Goal: Information Seeking & Learning: Learn about a topic

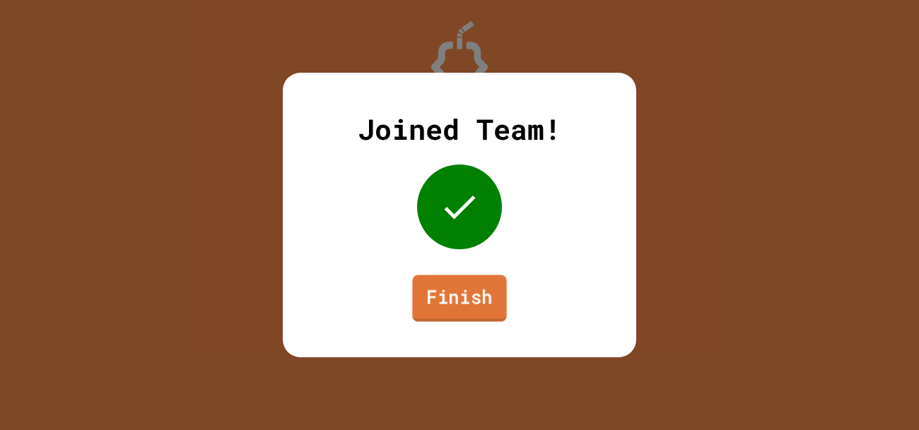
click at [444, 300] on link "Finish" at bounding box center [459, 298] width 94 height 47
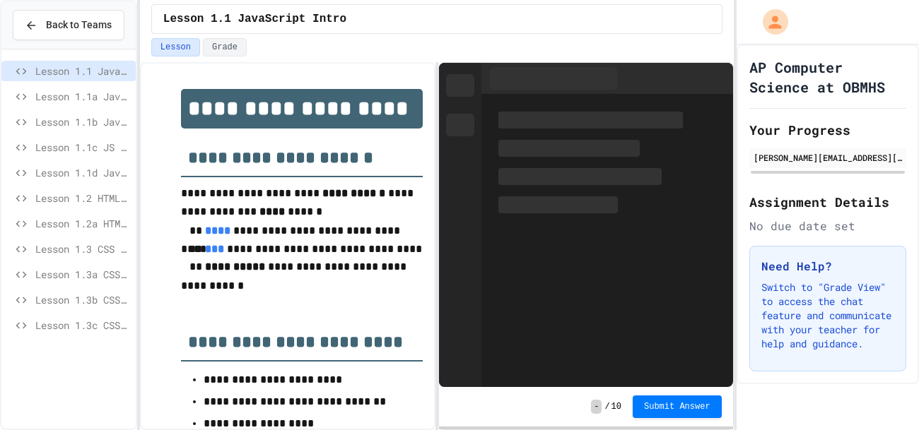
click at [52, 305] on span "Lesson 1.3b CSS Backgrounds" at bounding box center [82, 300] width 95 height 15
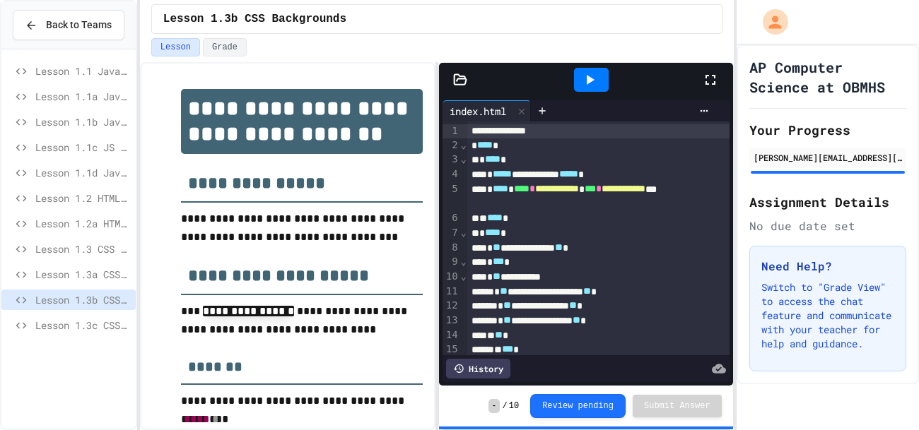
click at [78, 360] on div "Lesson 1.1 JavaScript Intro Lesson 1.1a JavaScript Intro Lesson 1.1b JavaScript…" at bounding box center [68, 239] width 134 height 369
click at [78, 348] on div "Lesson 1.1 JavaScript Intro Lesson 1.1a JavaScript Intro Lesson 1.1b JavaScript…" at bounding box center [68, 239] width 134 height 369
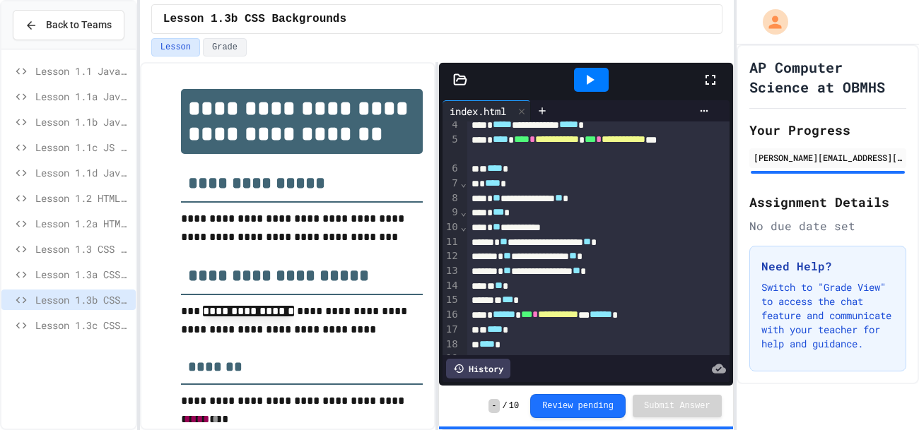
scroll to position [61, 0]
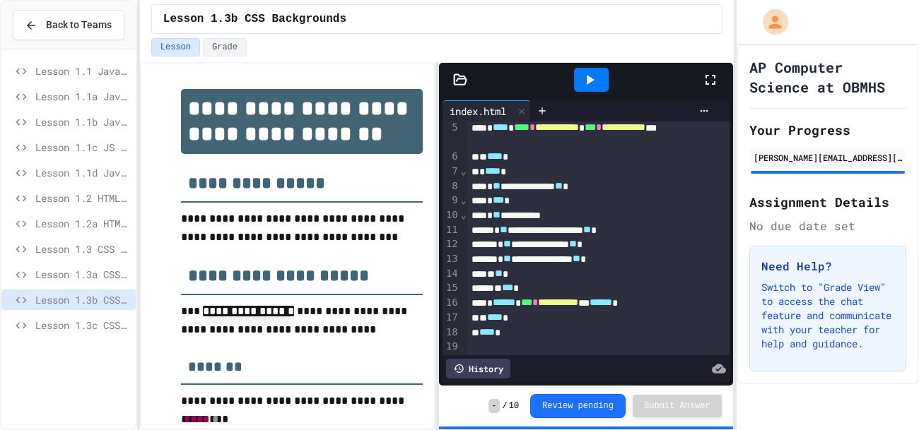
click at [81, 266] on div "Lesson 1.3a CSS Selectors" at bounding box center [68, 274] width 134 height 20
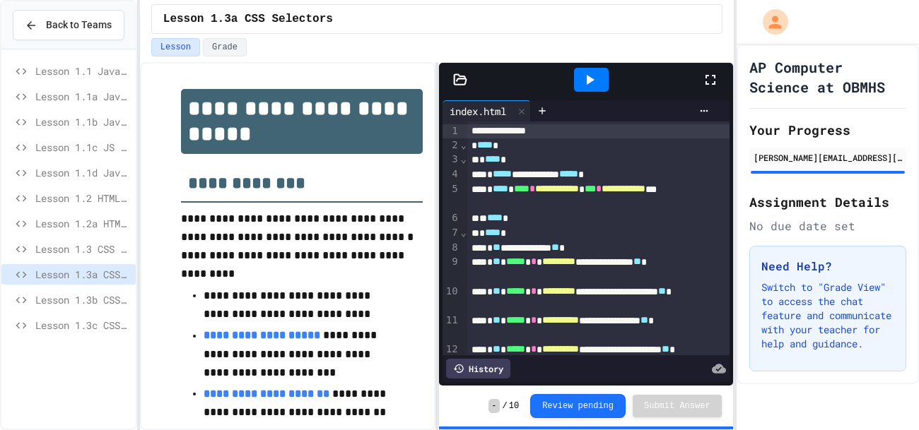
click at [57, 247] on span "Lesson 1.3 CSS Introduction" at bounding box center [82, 249] width 95 height 15
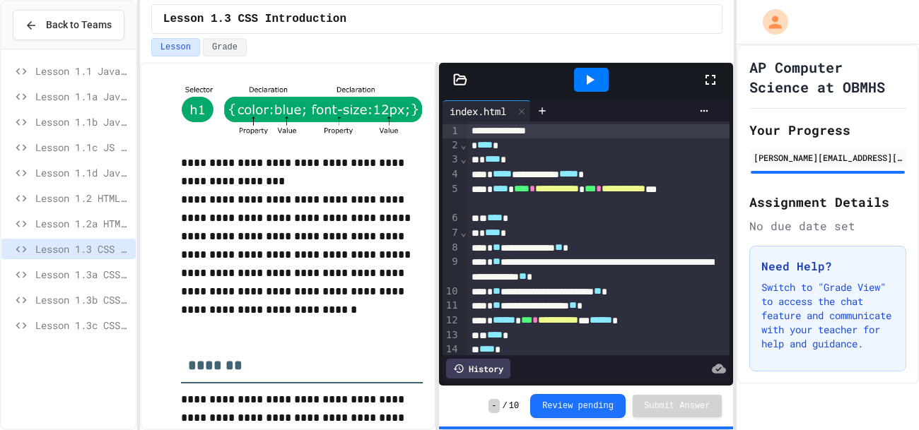
click at [49, 304] on span "Lesson 1.3b CSS Backgrounds" at bounding box center [82, 300] width 95 height 15
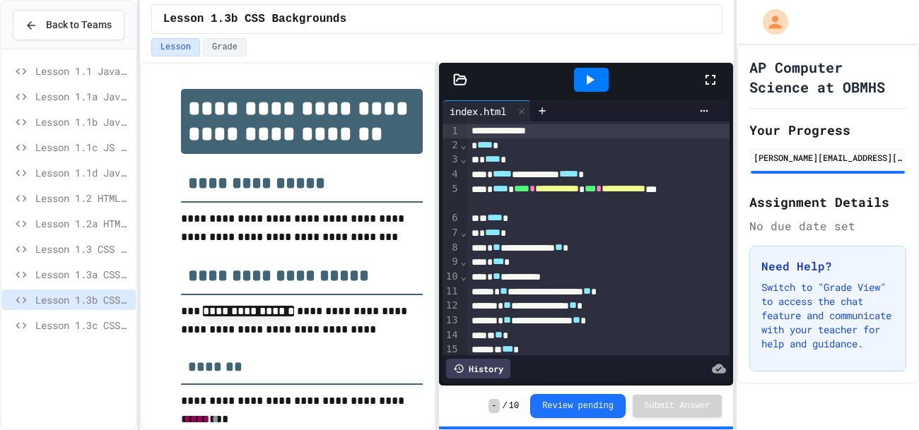
scroll to position [35, 0]
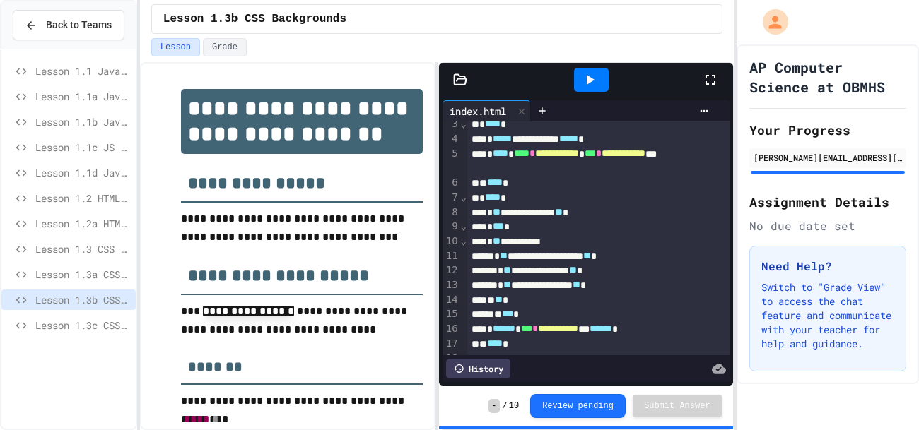
click at [67, 327] on span "Lesson 1.3c CSS Margins & Padding" at bounding box center [82, 325] width 95 height 15
